Goal: Task Accomplishment & Management: Manage account settings

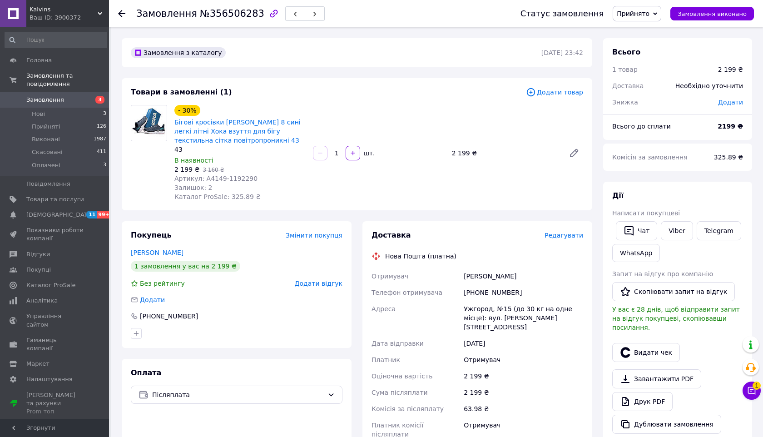
click at [505, 278] on div "Теленко Микола" at bounding box center [523, 276] width 123 height 16
copy div "Микола"
click at [473, 275] on div "Теленко Микола" at bounding box center [523, 276] width 123 height 16
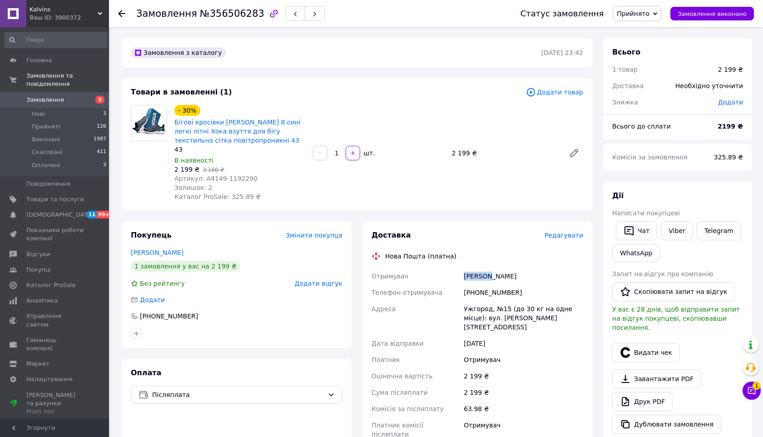
copy div "Теленко"
click at [481, 292] on div "+380505646027" at bounding box center [523, 292] width 123 height 16
copy div "380505646027"
click at [469, 310] on div "Ужгород, №15 (до 30 кг на одне місце): вул. Олега Куцина, 12Г" at bounding box center [523, 317] width 123 height 34
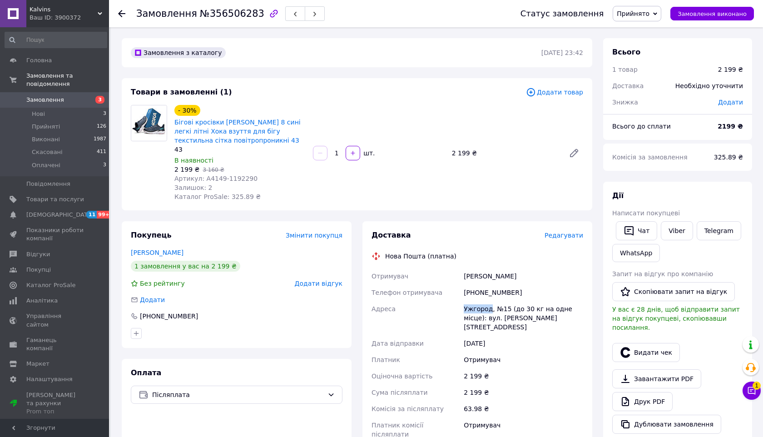
click at [469, 310] on div "Ужгород, №15 (до 30 кг на одне місце): вул. Олега Куцина, 12Г" at bounding box center [523, 317] width 123 height 34
copy div "Ужгород"
drag, startPoint x: 468, startPoint y: 154, endPoint x: 450, endPoint y: 154, distance: 18.2
click at [450, 154] on div "2 199 ₴" at bounding box center [504, 153] width 113 height 13
copy div "2 199"
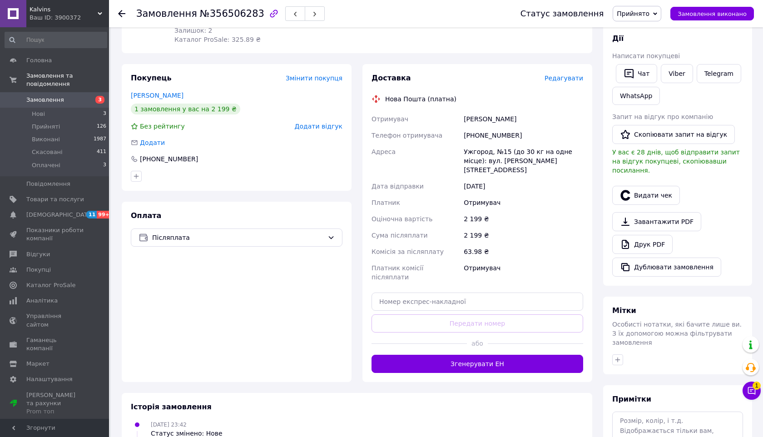
scroll to position [227, 0]
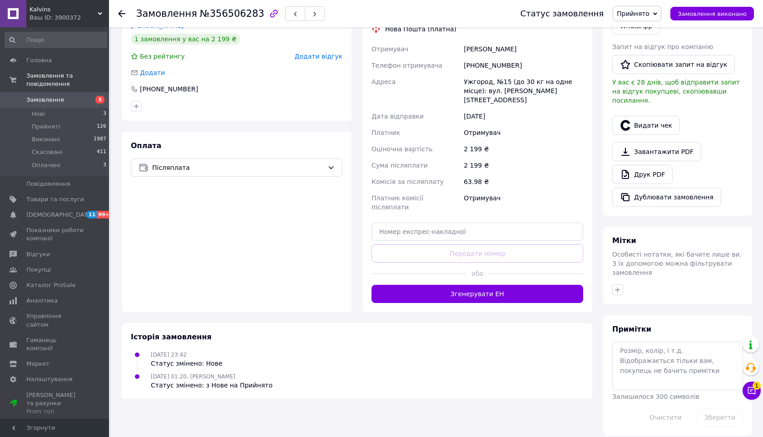
click at [615, 282] on div at bounding box center [677, 289] width 134 height 15
click at [617, 286] on div at bounding box center [677, 289] width 134 height 15
click at [617, 284] on button "button" at bounding box center [617, 289] width 11 height 11
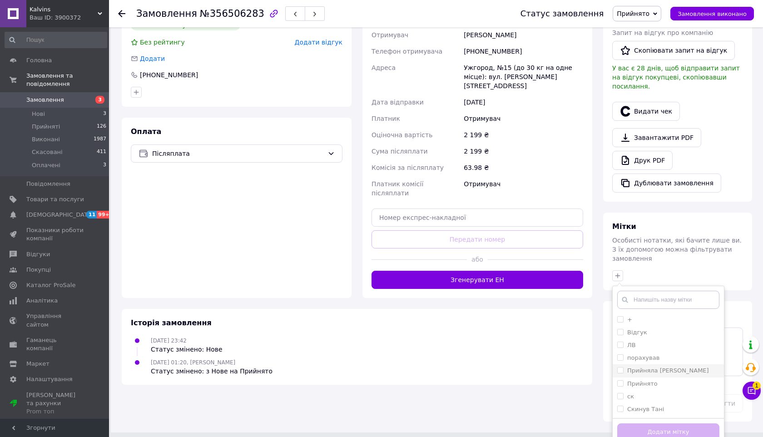
click at [619, 367] on input "Прийняла Тетяна" at bounding box center [620, 370] width 6 height 6
checkbox input "true"
click at [633, 423] on button "Додати мітку" at bounding box center [668, 432] width 102 height 18
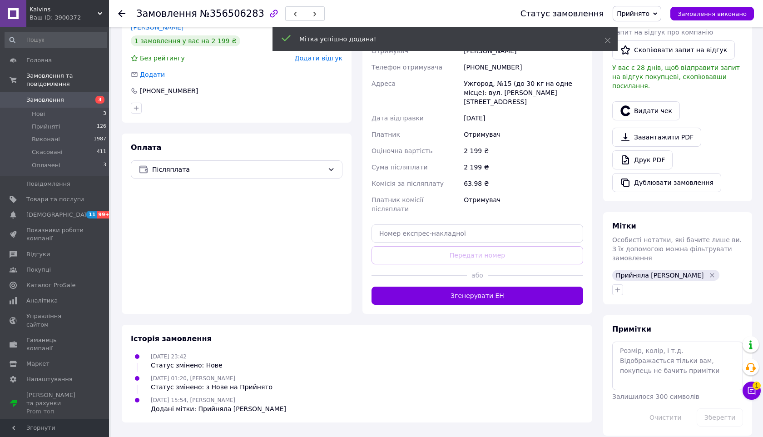
scroll to position [0, 0]
